Goal: Task Accomplishment & Management: Use online tool/utility

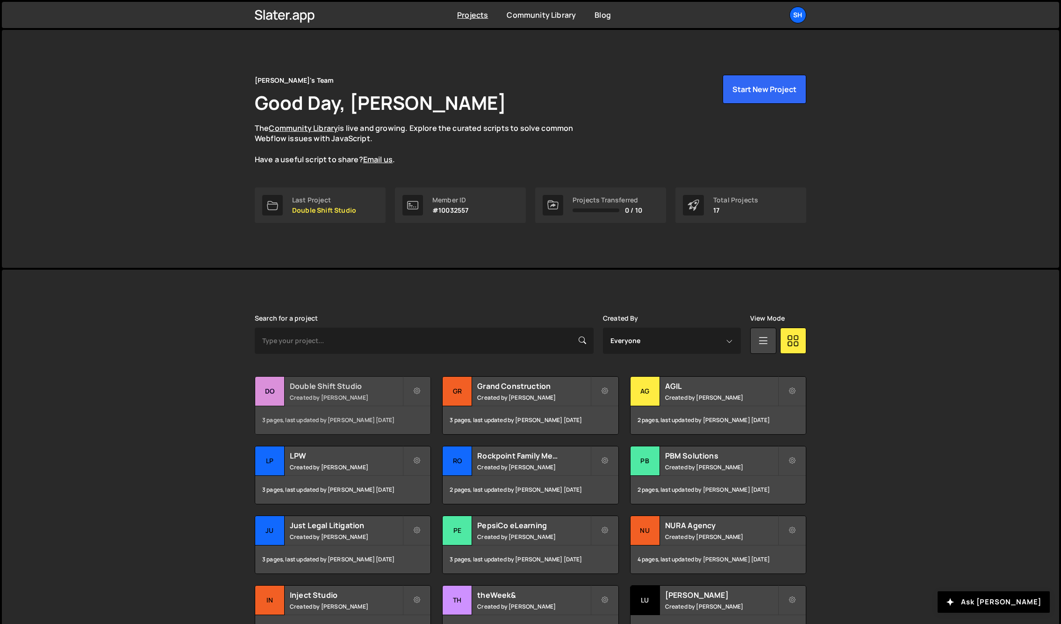
click at [272, 390] on div "Do" at bounding box center [269, 391] width 29 height 29
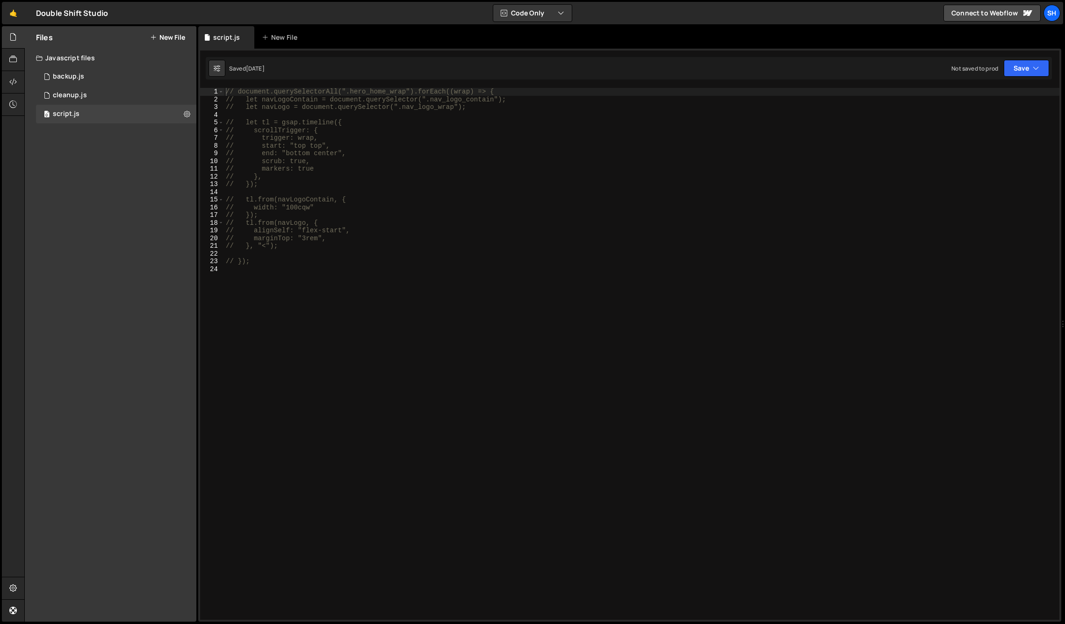
click at [164, 367] on div "Files New File Javascript files 0 backup.js 0 0 cleanup.js 0 0 script.js 0 CSS …" at bounding box center [111, 324] width 172 height 596
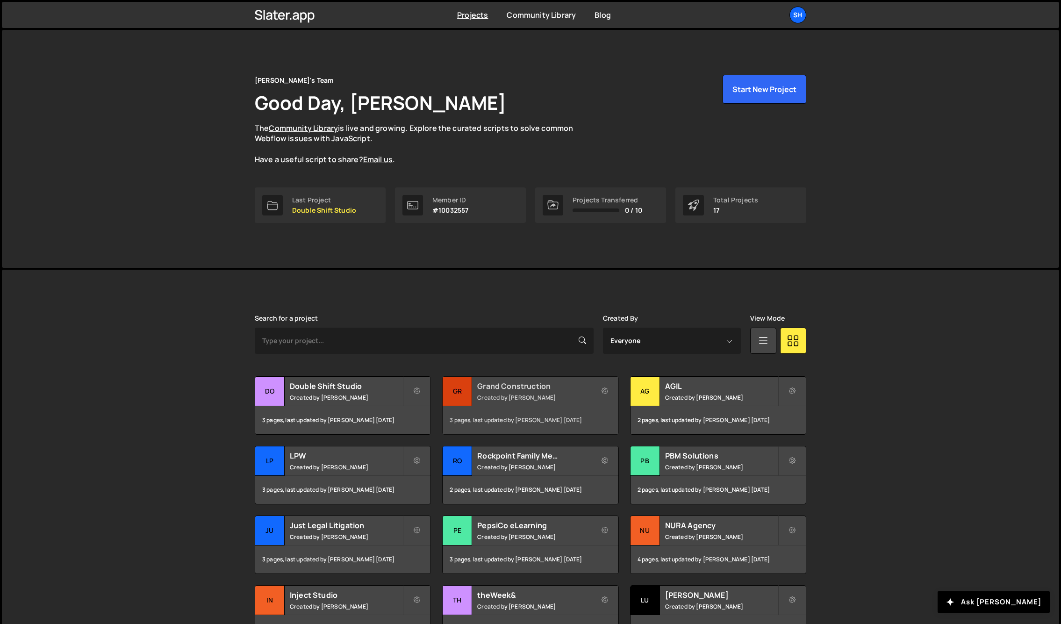
click at [464, 391] on div "Gr" at bounding box center [457, 391] width 29 height 29
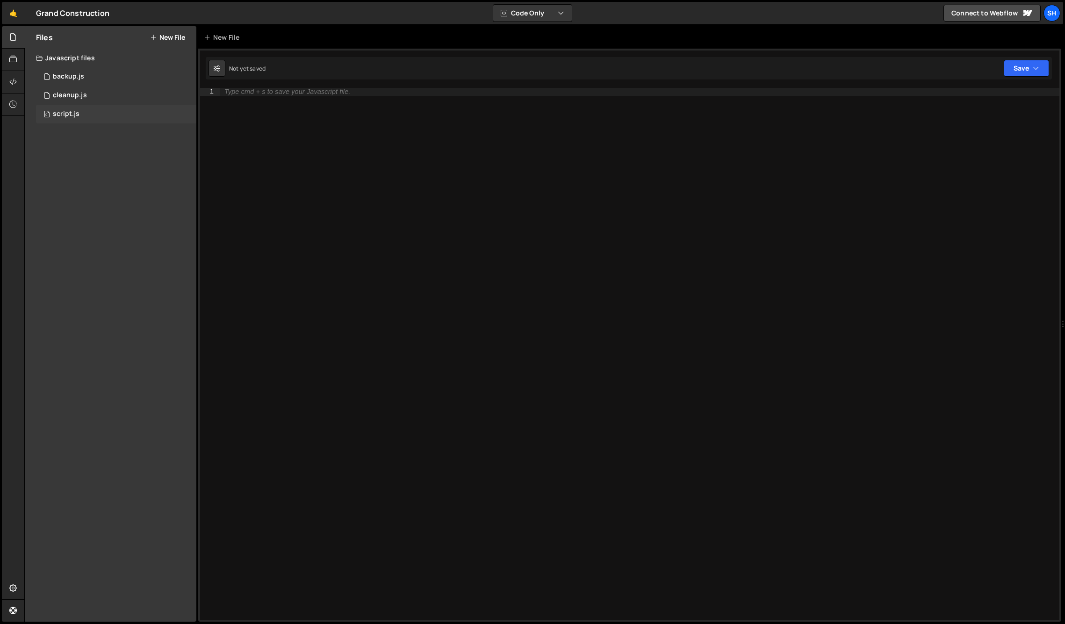
click at [106, 115] on div "0 script.js 0" at bounding box center [116, 114] width 160 height 19
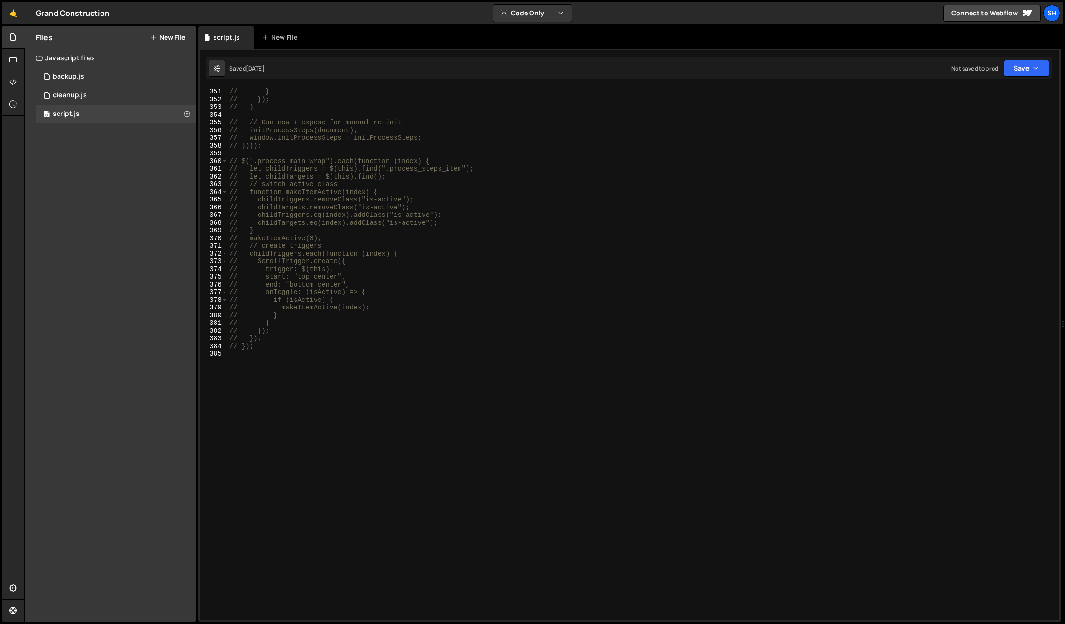
scroll to position [2700, 0]
click at [267, 363] on div "// } // }); // } // // Run now + expose for manual re-init // initProcessSteps(…" at bounding box center [642, 362] width 828 height 548
paste textarea "});"
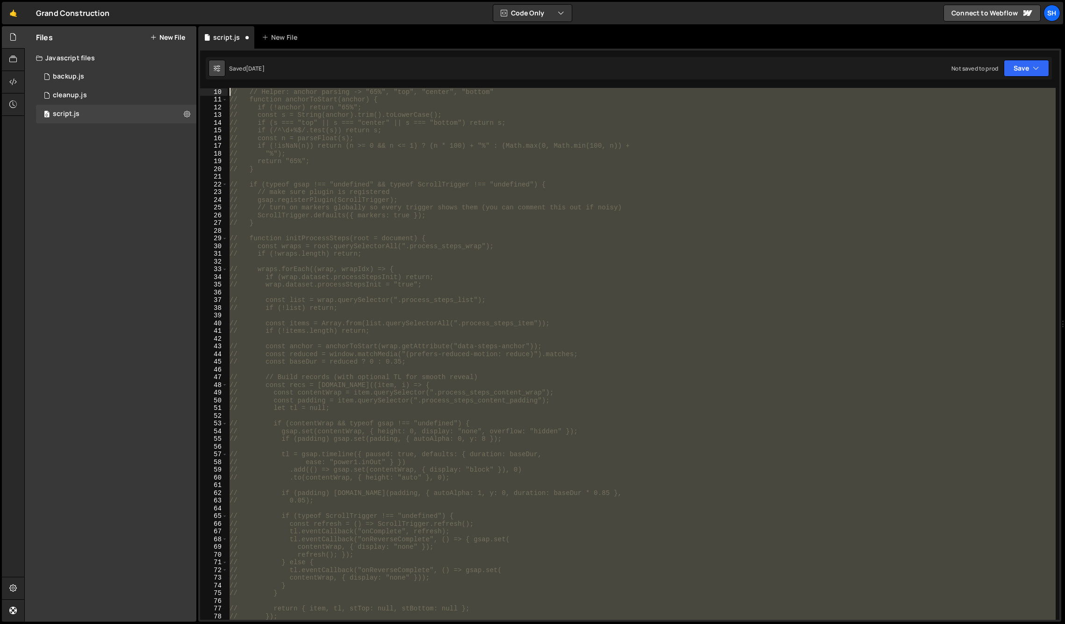
scroll to position [0, 0]
drag, startPoint x: 264, startPoint y: 258, endPoint x: 220, endPoint y: 64, distance: 199.4
click at [220, 64] on div "Debug Explain Copy script.js New File Saved [DATE] Not saved to prod Upgrade to…" at bounding box center [629, 324] width 863 height 596
type textarea "// /** // * Process Steps — explicit add/remove with markers + zero-length boun…"
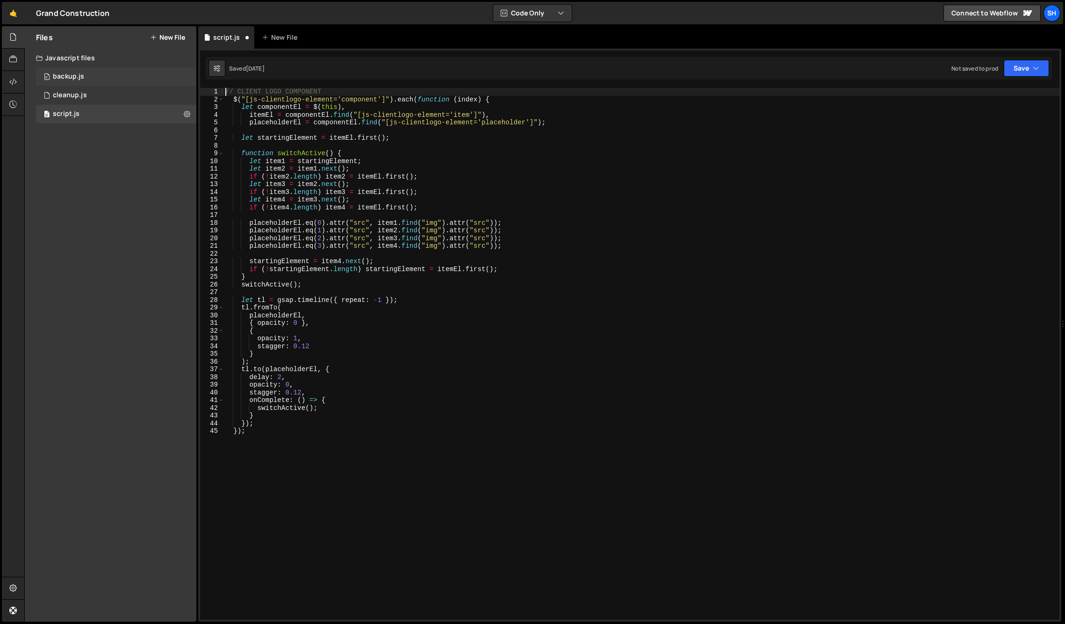
type textarea "// CLIENT LOGO COMPONENT"
click at [100, 73] on div "0 backup.js 0" at bounding box center [116, 76] width 160 height 19
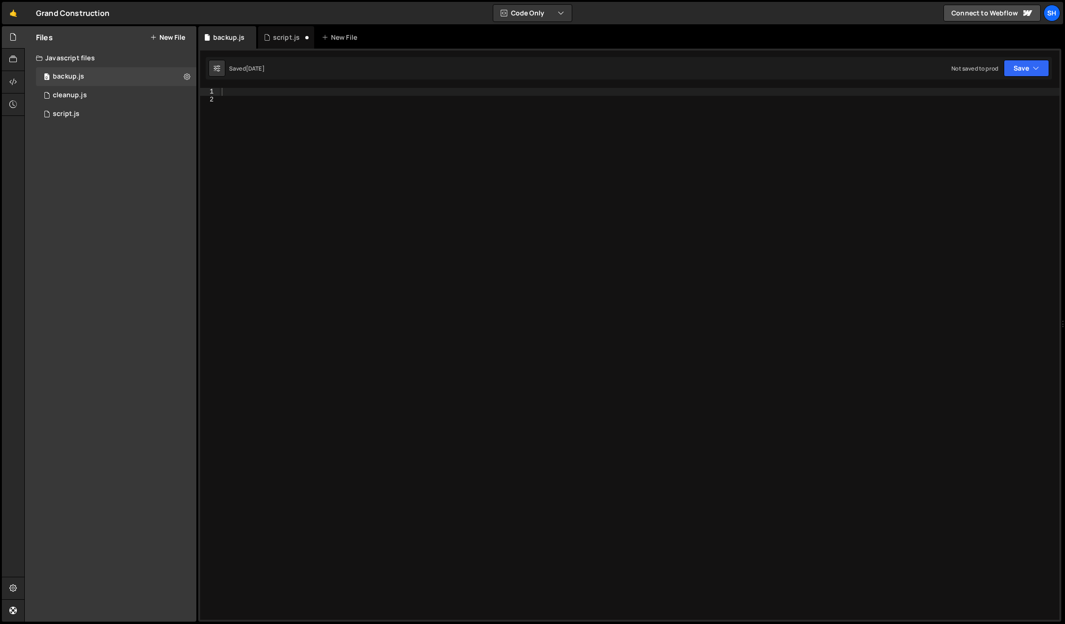
click at [259, 103] on div at bounding box center [640, 362] width 840 height 548
click at [259, 93] on div at bounding box center [640, 362] width 840 height 548
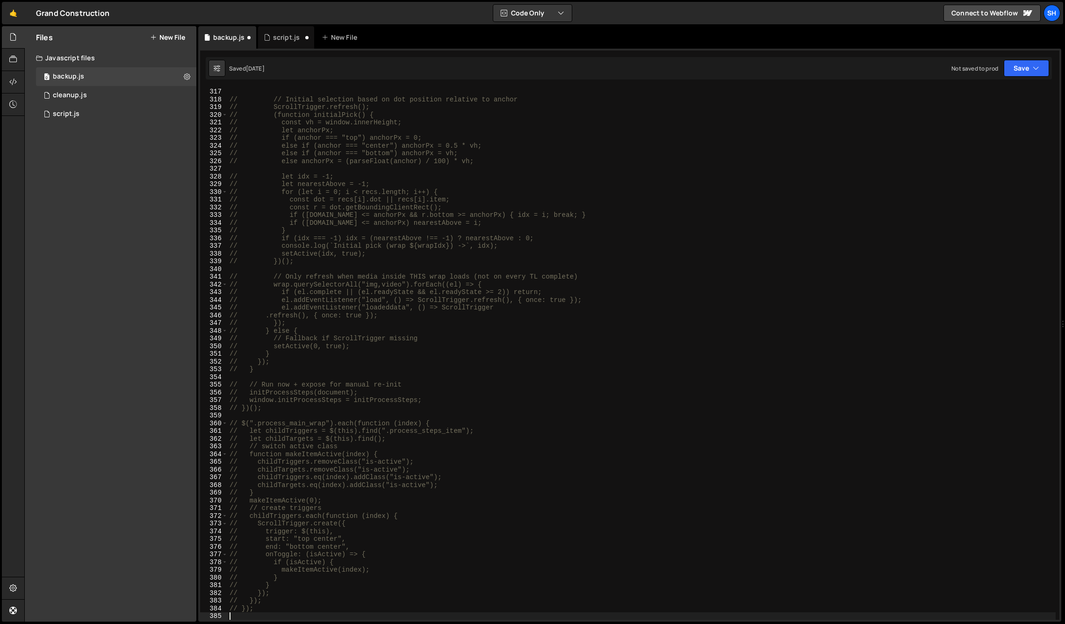
click at [148, 156] on div "Files New File Javascript files 0 backup.js 0 0 cleanup.js 0 0 script.js 0 CSS …" at bounding box center [111, 324] width 172 height 596
click at [243, 36] on div "backup.js" at bounding box center [228, 37] width 31 height 9
click at [247, 36] on icon at bounding box center [248, 37] width 7 height 9
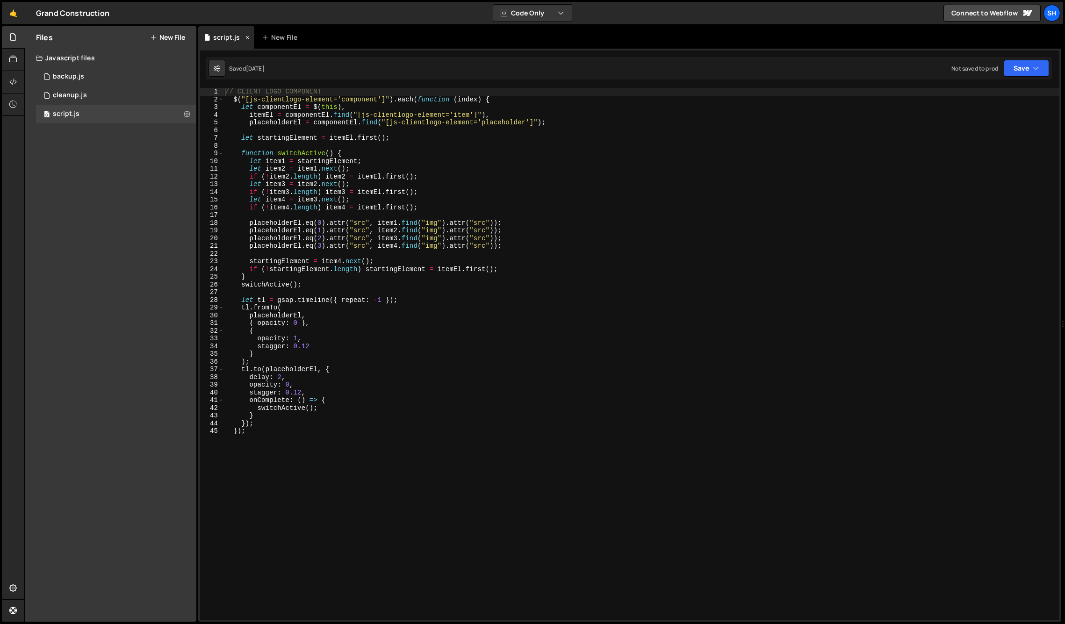
click at [217, 36] on div "script.js" at bounding box center [226, 37] width 27 height 9
type textarea "});"
click at [257, 432] on div "// CLIENT LOGO COMPONENT $ ( "[js-clientlogo-element='component']" ) . each ( f…" at bounding box center [641, 362] width 836 height 548
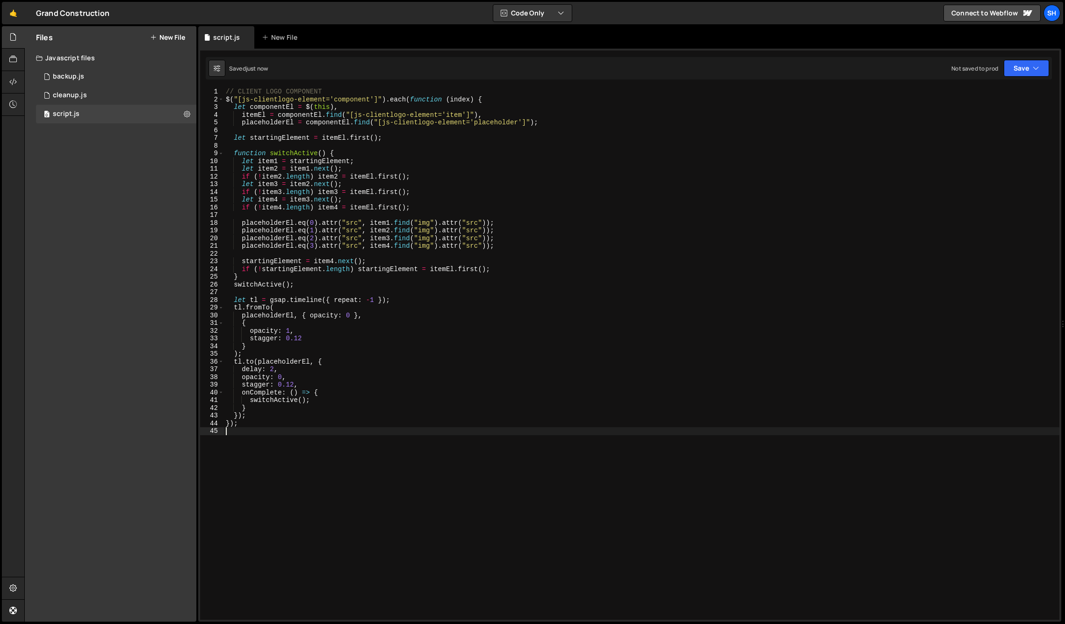
click at [244, 428] on div "// CLIENT LOGO COMPONENT $ ( "[js-clientlogo-element='component']" ) . each ( f…" at bounding box center [642, 362] width 836 height 548
click at [243, 424] on div "// CLIENT LOGO COMPONENT $ ( "[js-clientlogo-element='component']" ) . each ( f…" at bounding box center [642, 362] width 836 height 548
drag, startPoint x: 378, startPoint y: 98, endPoint x: 273, endPoint y: 100, distance: 105.7
click at [239, 97] on div "// CLIENT LOGO COMPONENT $ ( "[js-clientlogo-element='component']" ) . each ( f…" at bounding box center [642, 362] width 836 height 548
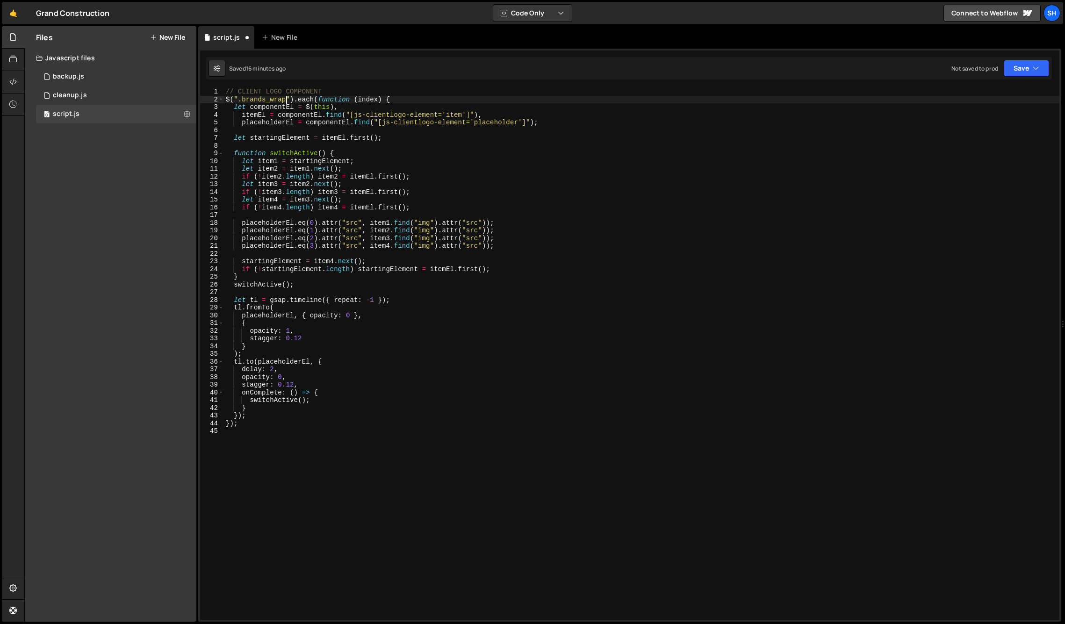
click at [161, 188] on div "Files New File Javascript files 0 backup.js 0 0 cleanup.js 0 0 script.js 0 CSS …" at bounding box center [111, 324] width 172 height 596
drag, startPoint x: 325, startPoint y: 100, endPoint x: 242, endPoint y: 99, distance: 83.2
click at [242, 99] on div "// CLIENT LOGO COMPONENT $ ( "[js-clientlogo-element='component']" ) . each ( f…" at bounding box center [642, 362] width 836 height 548
drag, startPoint x: 129, startPoint y: 214, endPoint x: 274, endPoint y: 138, distance: 164.2
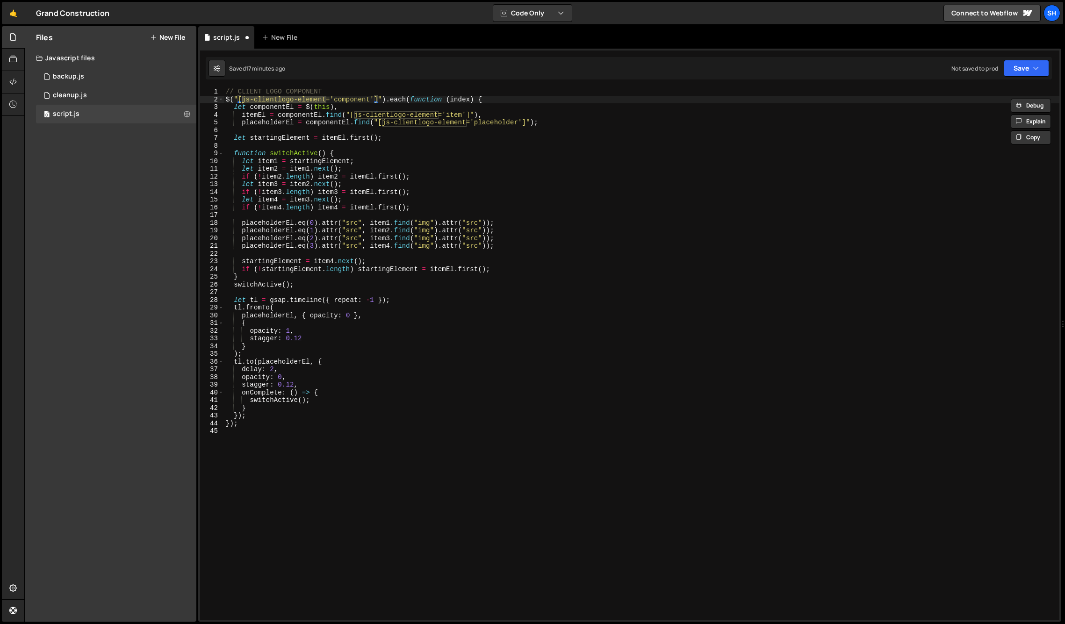
click at [137, 209] on div "Files New File Javascript files 0 backup.js 0 0 cleanup.js 0 0 script.js 0 CSS …" at bounding box center [111, 324] width 172 height 596
click at [324, 99] on div "// CLIENT LOGO COMPONENT $ ( "[js-clientlogo-element='component']" ) . each ( f…" at bounding box center [642, 354] width 836 height 532
drag, startPoint x: 325, startPoint y: 99, endPoint x: 243, endPoint y: 98, distance: 81.8
click at [243, 98] on div "// CLIENT LOGO COMPONENT $ ( "[js-clientlogo-element='component']" ) . each ( f…" at bounding box center [642, 362] width 836 height 548
paste textarea "data-client-logo-lis"
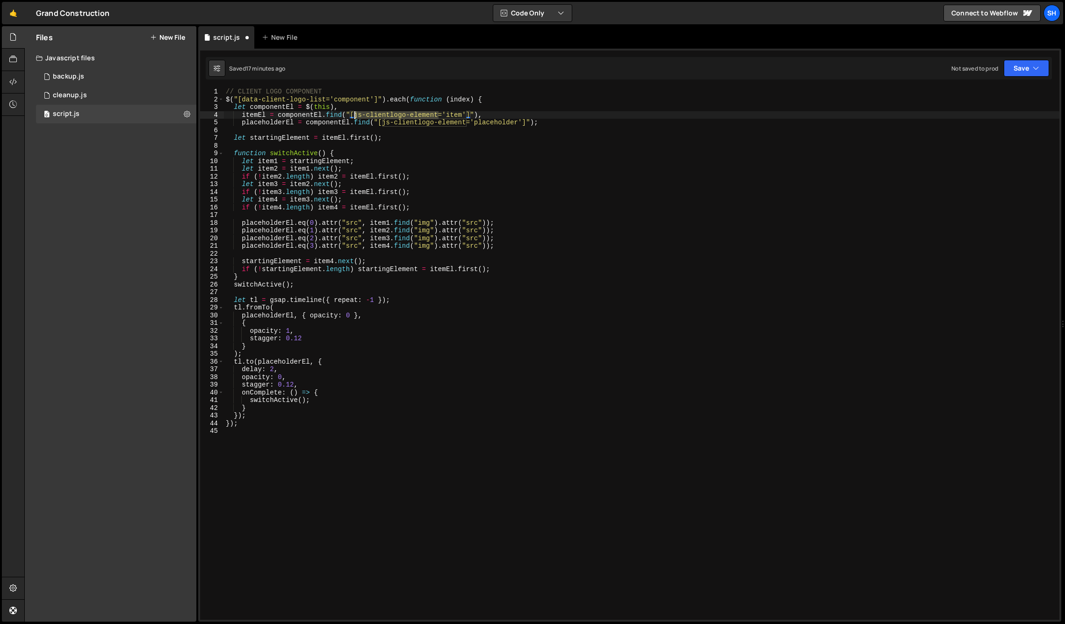
drag, startPoint x: 438, startPoint y: 114, endPoint x: 356, endPoint y: 114, distance: 81.8
click at [356, 114] on div "// CLIENT LOGO COMPONENT $ ( "[data-client-logo-list='component']" ) . each ( f…" at bounding box center [642, 362] width 836 height 548
paste textarea "data-client-logo-lis"
drag, startPoint x: 466, startPoint y: 122, endPoint x: 382, endPoint y: 123, distance: 83.2
click at [382, 124] on div "// CLIENT LOGO COMPONENT $ ( "[data-client-logo-list='component']" ) . each ( f…" at bounding box center [642, 362] width 836 height 548
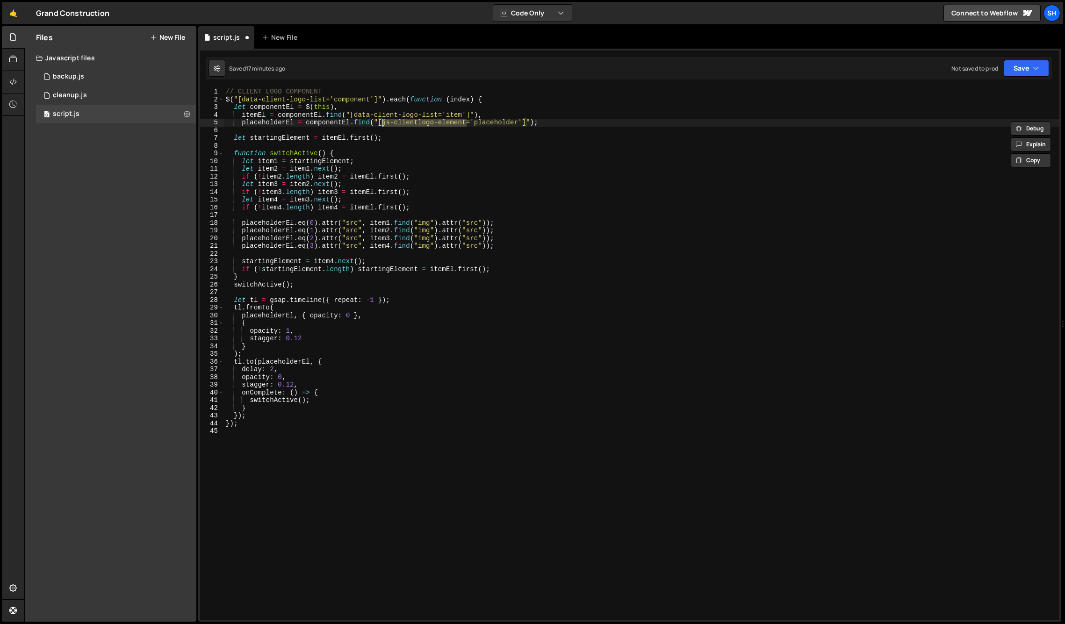
paste textarea "data-client-logo-lis"
click at [543, 121] on div "// CLIENT LOGO COMPONENT $ ( "[data-client-logo-list='component']" ) . each ( f…" at bounding box center [642, 362] width 836 height 548
click at [142, 209] on div "Files New File Javascript files 0 backup.js 0 0 cleanup.js 0 0 script.js 0 CSS …" at bounding box center [111, 324] width 172 height 596
drag, startPoint x: 461, startPoint y: 114, endPoint x: 447, endPoint y: 114, distance: 13.6
click at [447, 114] on div "// CLIENT LOGO COMPONENT $ ( "[data-client-logo-list='component']" ) . each ( f…" at bounding box center [642, 362] width 836 height 548
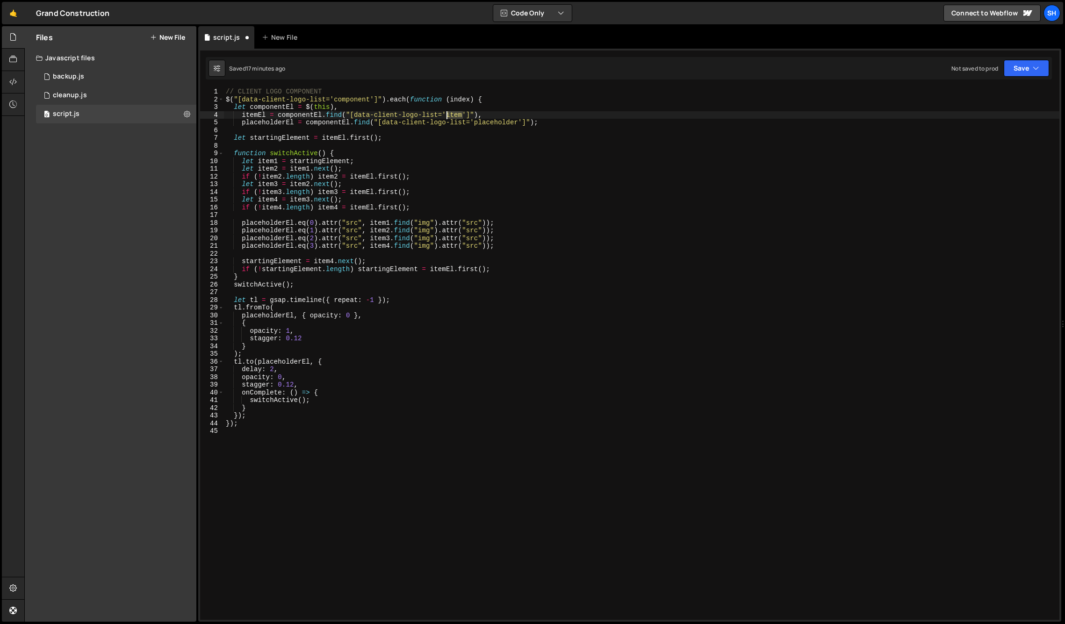
paste textarea "data-client-logo-list"
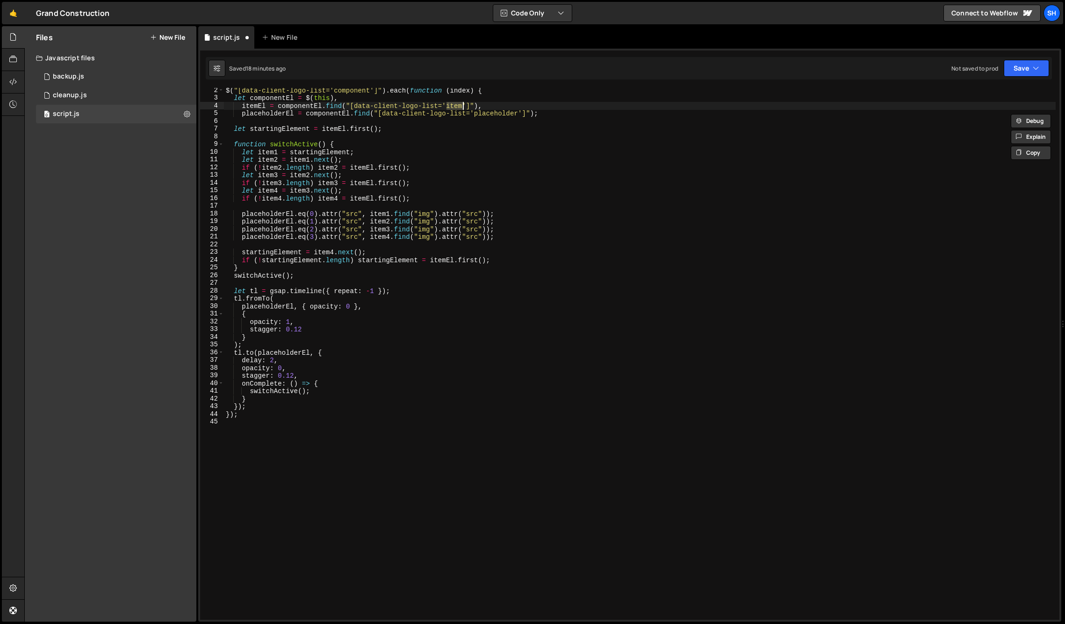
scroll to position [0, 0]
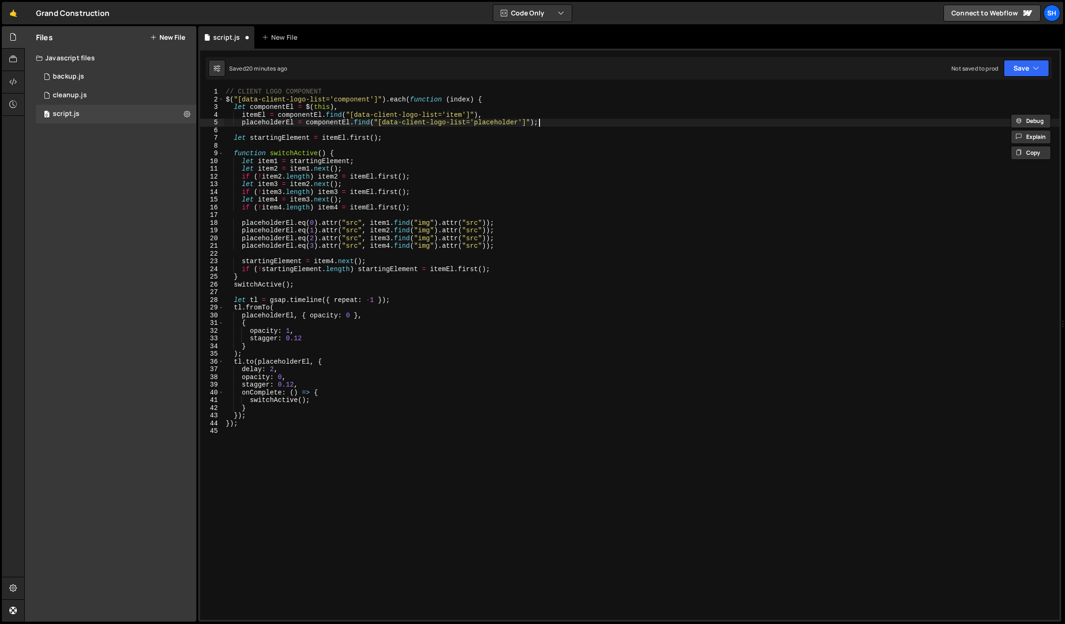
click at [547, 120] on div "// CLIENT LOGO COMPONENT $ ( "[data-client-logo-list='component']" ) . each ( f…" at bounding box center [642, 362] width 836 height 548
click at [495, 247] on div "// CLIENT LOGO COMPONENT $ ( "[data-client-logo-list='component']" ) . each ( f…" at bounding box center [642, 362] width 836 height 548
click at [297, 338] on div "// CLIENT LOGO COMPONENT $ ( "[data-client-logo-list='component']" ) . each ( f…" at bounding box center [642, 362] width 836 height 548
drag, startPoint x: 273, startPoint y: 369, endPoint x: 278, endPoint y: 368, distance: 4.7
click at [273, 369] on div "// CLIENT LOGO COMPONENT $ ( "[data-client-logo-list='component']" ) . each ( f…" at bounding box center [642, 362] width 836 height 548
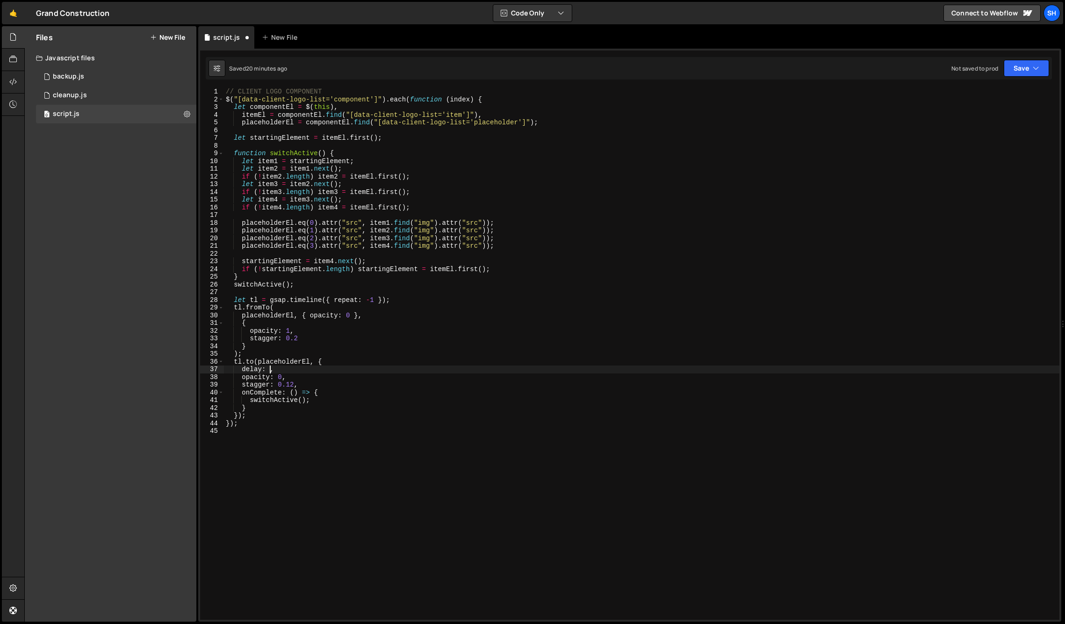
scroll to position [0, 3]
click at [336, 367] on div "// CLIENT LOGO COMPONENT $ ( "[data-client-logo-list='component']" ) . each ( f…" at bounding box center [642, 362] width 836 height 548
click at [288, 386] on div "// CLIENT LOGO COMPONENT $ ( "[data-client-logo-list='component']" ) . each ( f…" at bounding box center [642, 362] width 836 height 548
click at [335, 392] on div "// CLIENT LOGO COMPONENT $ ( "[data-client-logo-list='component']" ) . each ( f…" at bounding box center [642, 362] width 836 height 548
click at [259, 419] on div "// CLIENT LOGO COMPONENT $ ( "[data-client-logo-list='component']" ) . each ( f…" at bounding box center [642, 362] width 836 height 548
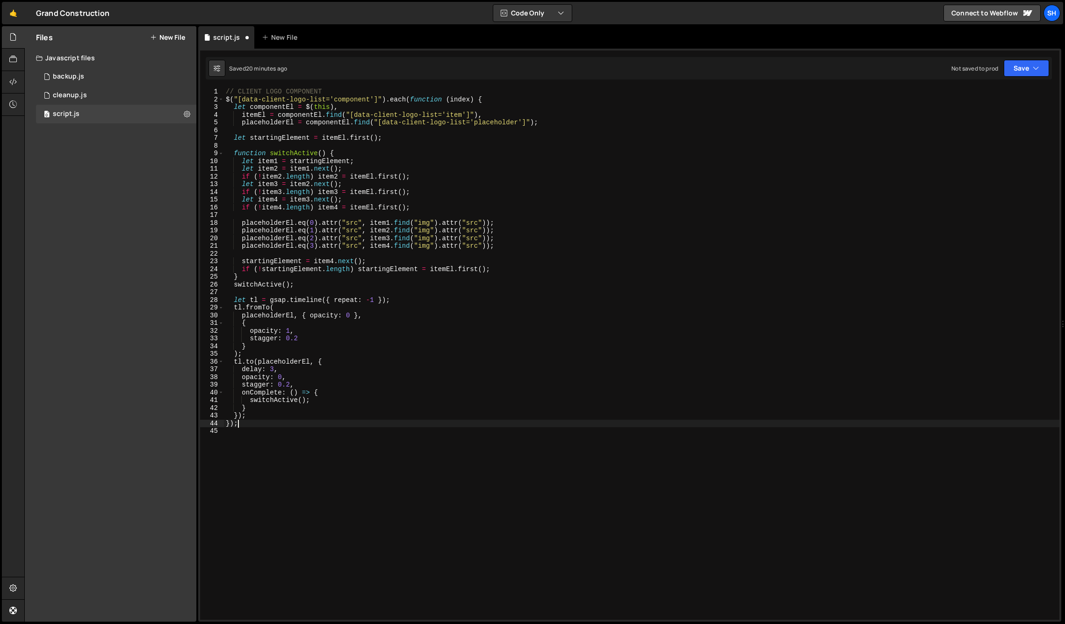
click at [237, 425] on div "// CLIENT LOGO COMPONENT $ ( "[data-client-logo-list='component']" ) . each ( f…" at bounding box center [642, 362] width 836 height 548
drag, startPoint x: 141, startPoint y: 260, endPoint x: 136, endPoint y: 250, distance: 10.9
click at [141, 260] on div "Files New File Javascript files 0 backup.js 0 0 cleanup.js 0 0 script.js 0 CSS …" at bounding box center [111, 324] width 172 height 596
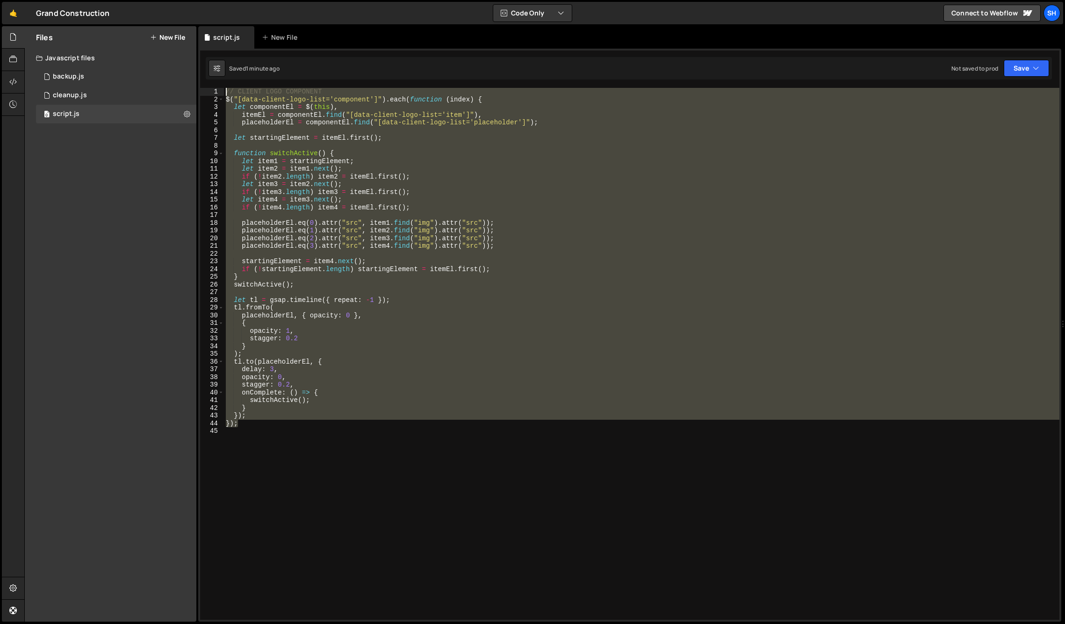
drag, startPoint x: 229, startPoint y: 323, endPoint x: 210, endPoint y: 92, distance: 231.7
click at [210, 92] on div "}); 1 2 3 4 5 6 7 8 9 10 11 12 13 14 15 16 17 18 19 20 21 22 23 24 25 26 27 28 …" at bounding box center [629, 354] width 859 height 532
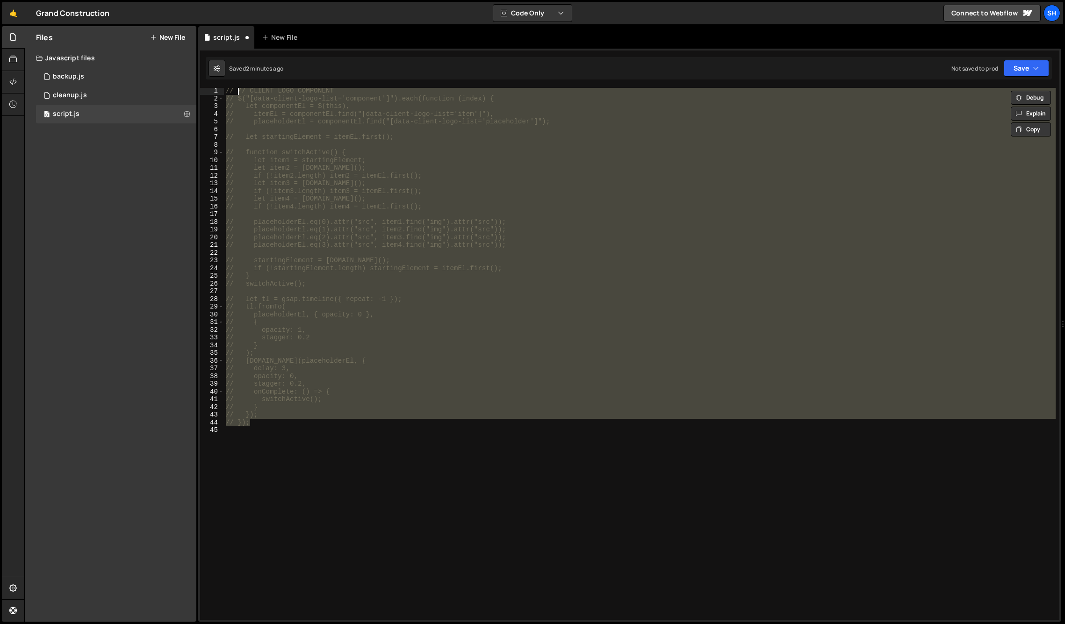
scroll to position [1, 0]
type textarea "// // CLIENT LOGO COMPONENT"
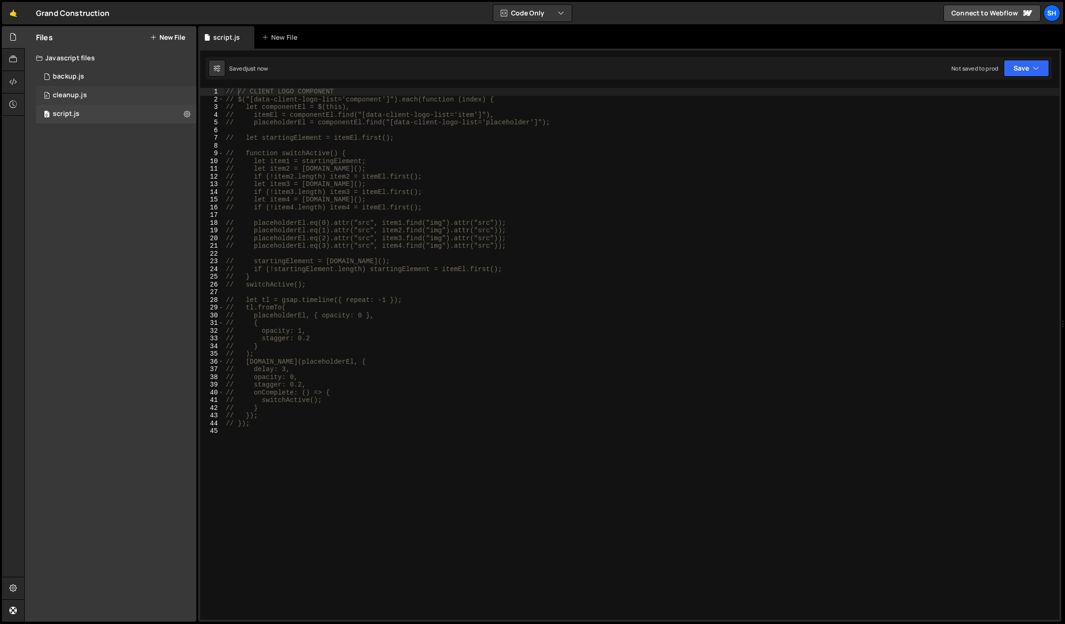
drag, startPoint x: 81, startPoint y: 93, endPoint x: 160, endPoint y: 101, distance: 79.0
click at [82, 93] on div "cleanup.js" at bounding box center [70, 95] width 34 height 8
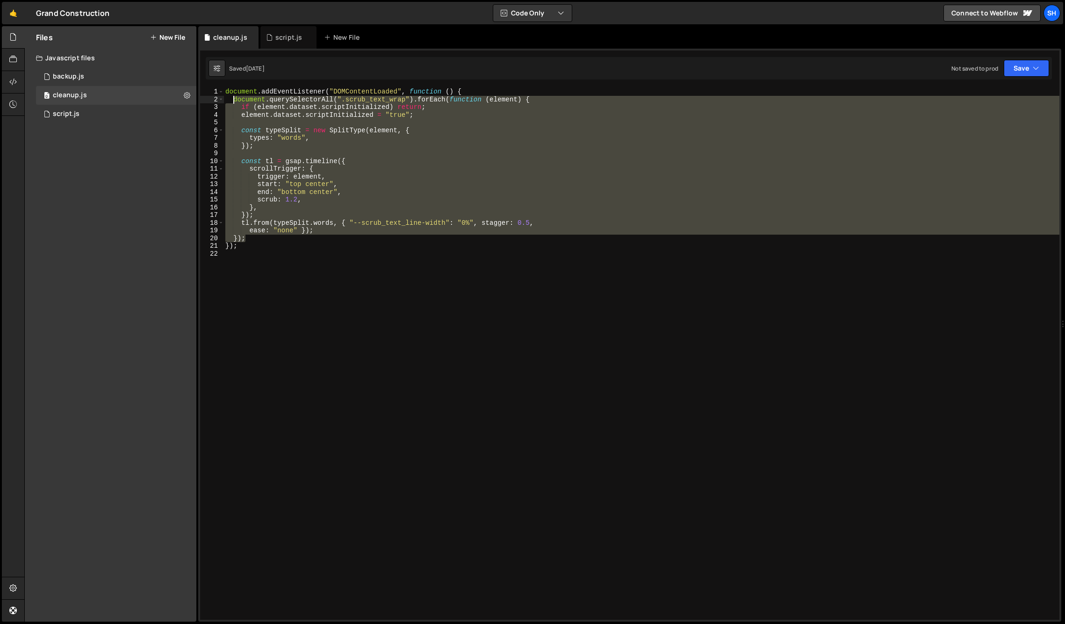
drag, startPoint x: 247, startPoint y: 241, endPoint x: 234, endPoint y: 101, distance: 140.4
click at [234, 101] on div "document . addEventListener ( "DOMContentLoaded" , function ( ) { document . qu…" at bounding box center [641, 362] width 836 height 548
paste textarea "})"
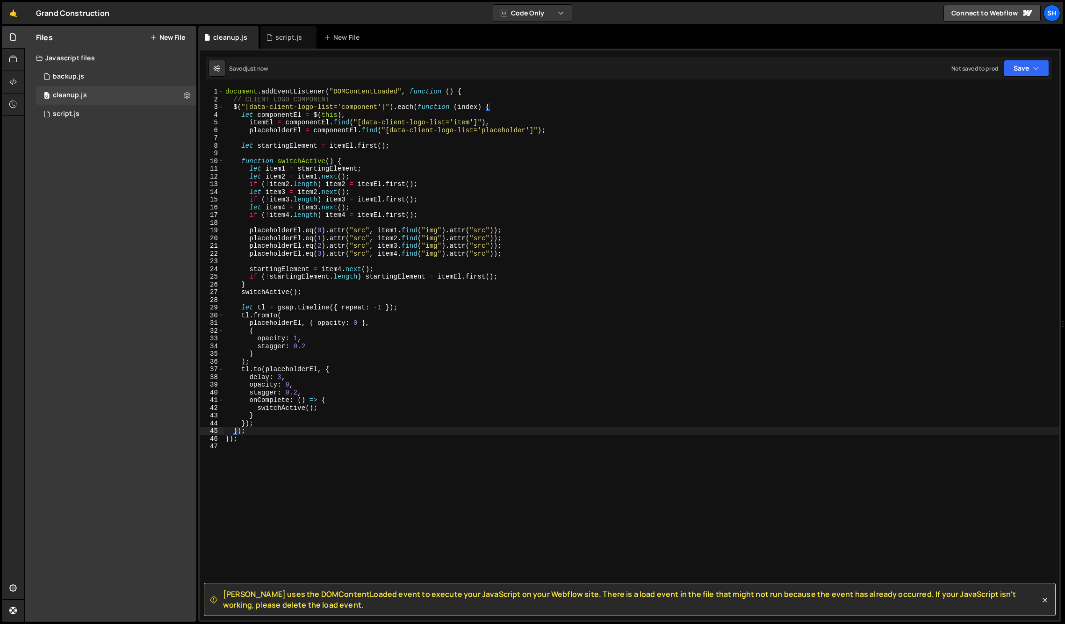
drag, startPoint x: 121, startPoint y: 226, endPoint x: 153, endPoint y: 209, distance: 36.0
click at [121, 226] on div "Files New File Javascript files 0 backup.js 0 0 cleanup.js 0 0 script.js 0 CSS …" at bounding box center [111, 324] width 172 height 596
drag, startPoint x: 119, startPoint y: 253, endPoint x: 226, endPoint y: 132, distance: 161.6
click at [134, 235] on div "Files New File Javascript files 0 backup.js 0 0 cleanup.js 0 0 script.js 0 CSS …" at bounding box center [111, 324] width 172 height 596
click at [259, 442] on div "document . addEventListener ( "DOMContentLoaded" , function ( ) { // CLIENT LOG…" at bounding box center [641, 362] width 836 height 548
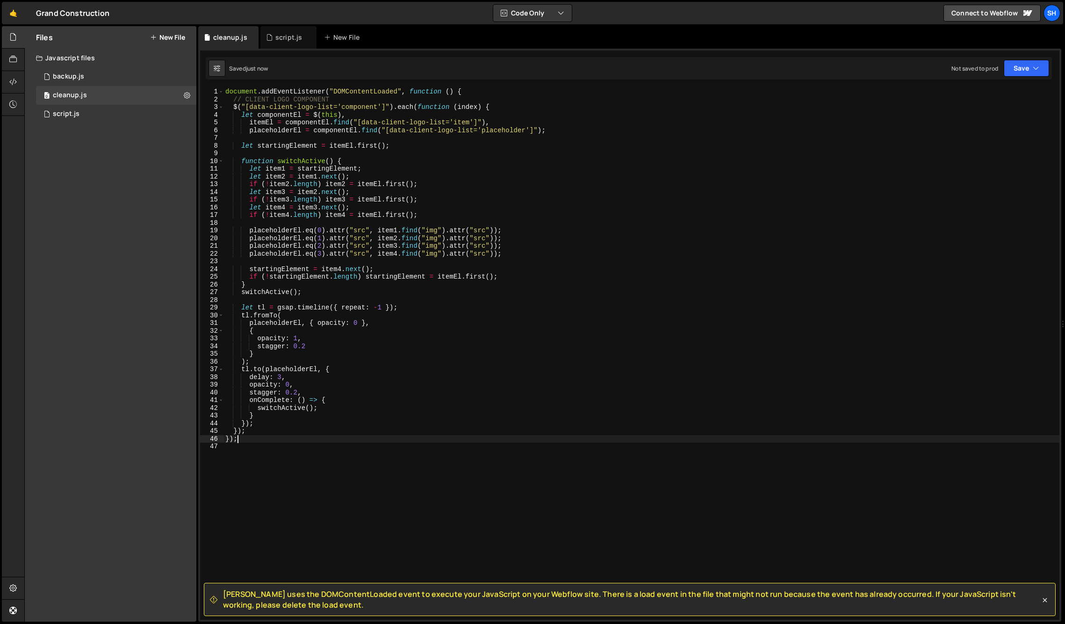
type textarea "});"
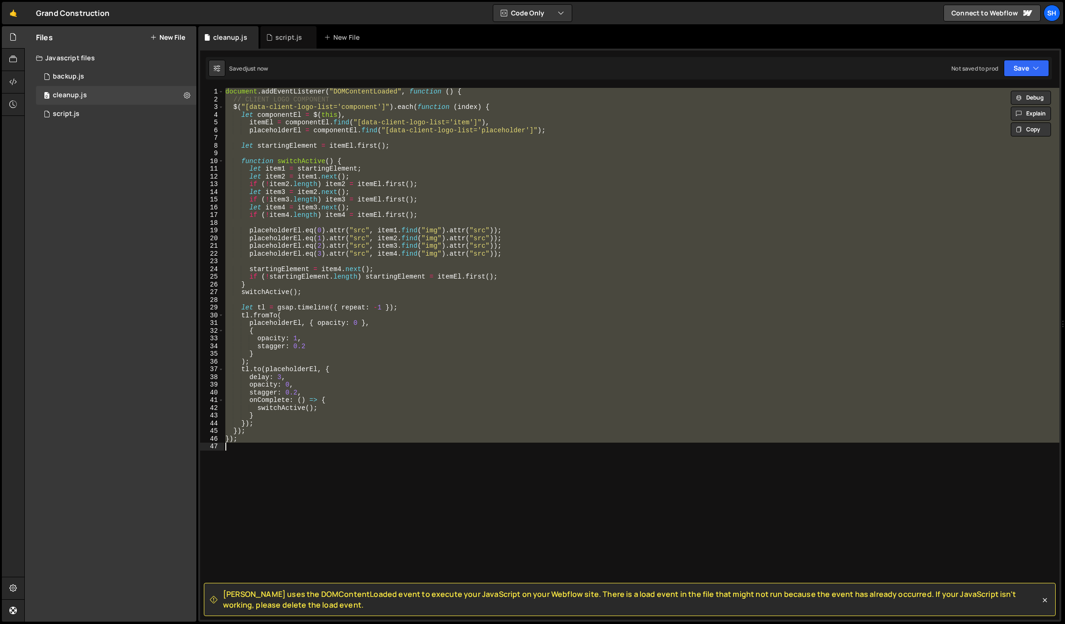
click at [136, 253] on div "Files New File Javascript files 0 backup.js 0 0 cleanup.js 0 0 script.js 0 CSS …" at bounding box center [111, 324] width 172 height 596
click at [139, 221] on div "Files New File Javascript files 0 backup.js 0 0 cleanup.js 0 0 script.js 0 CSS …" at bounding box center [111, 324] width 172 height 596
drag, startPoint x: 382, startPoint y: 482, endPoint x: 362, endPoint y: 469, distance: 23.6
click at [381, 482] on div "document . addEventListener ( "DOMContentLoaded" , function ( ) { // CLIENT LOG…" at bounding box center [641, 354] width 836 height 532
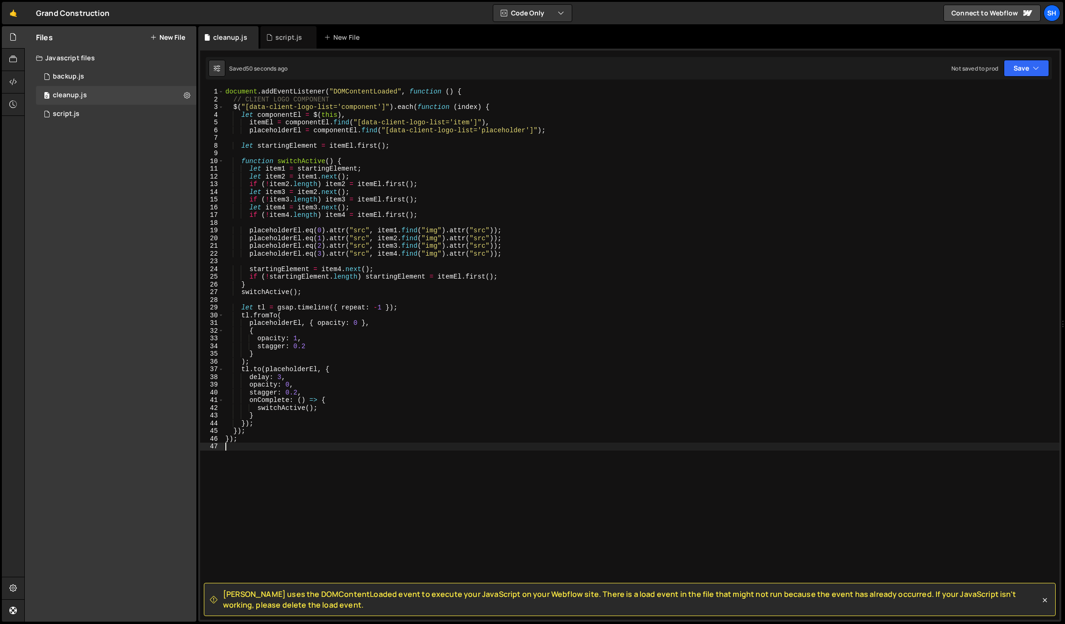
click at [61, 268] on div "Files New File Javascript files 0 backup.js 0 0 cleanup.js 0 0 script.js 0 CSS …" at bounding box center [111, 324] width 172 height 596
